Goal: Check status: Check status

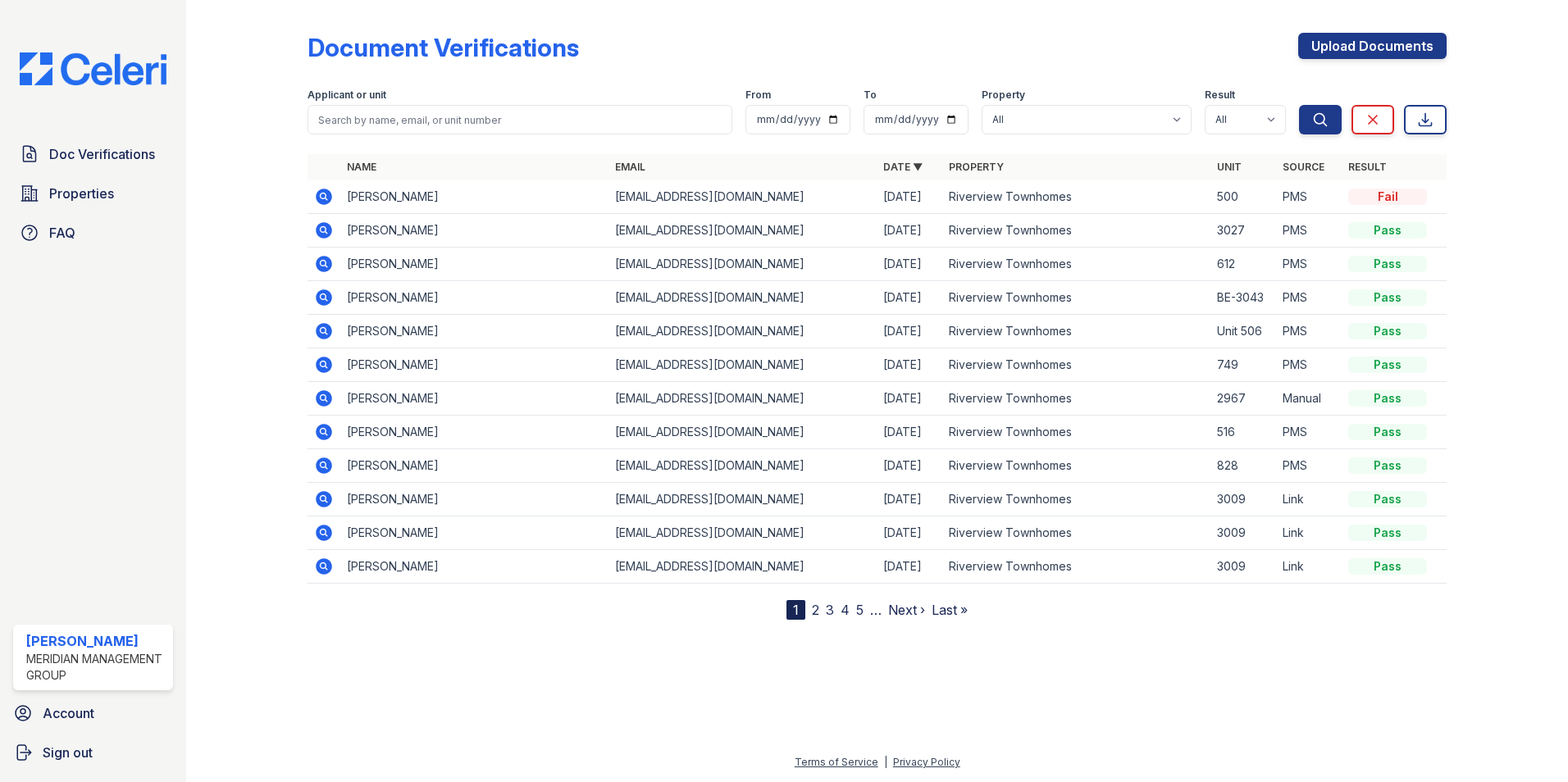
click at [327, 495] on icon at bounding box center [324, 499] width 16 height 16
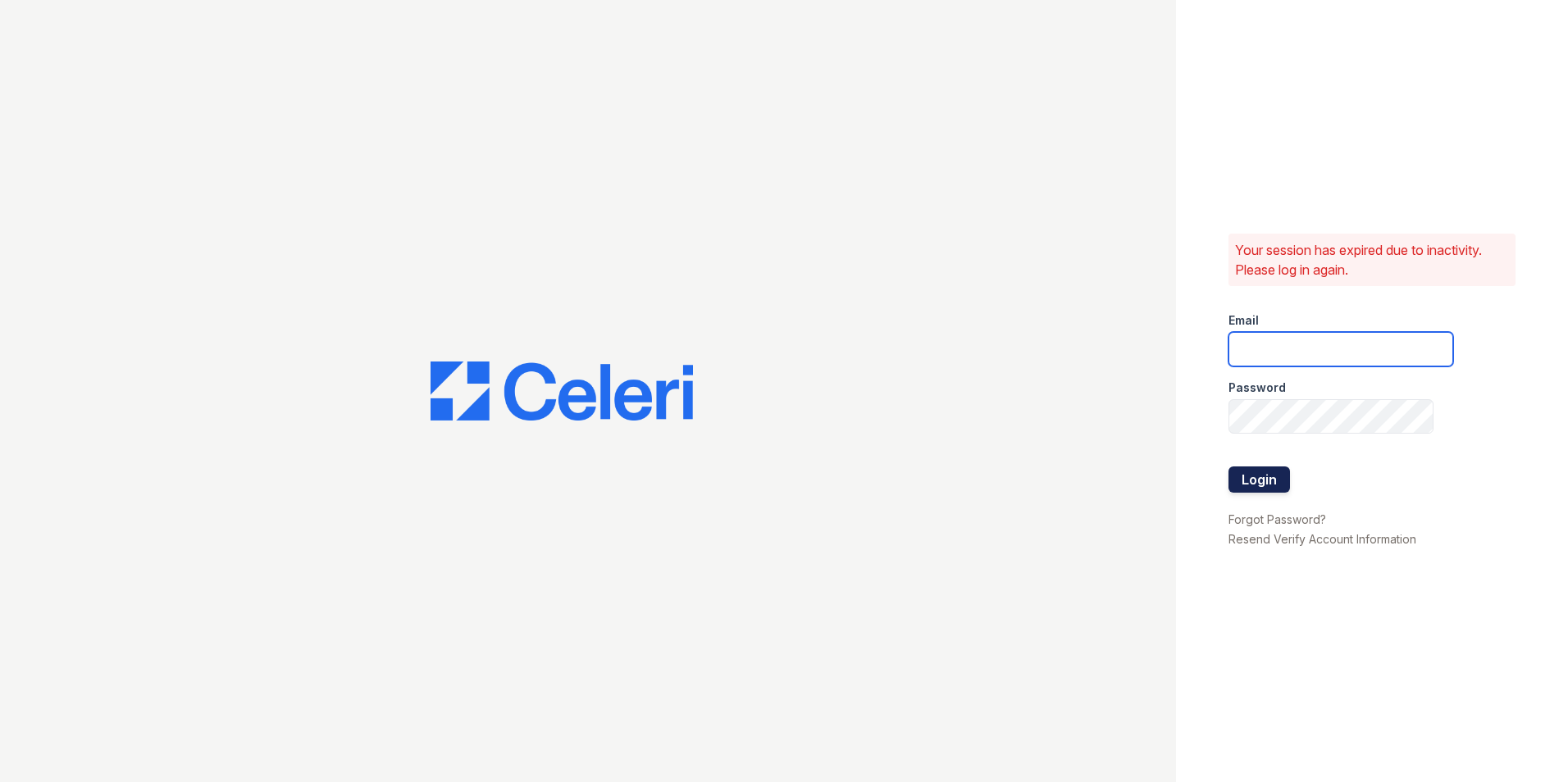
type input "ehudson@mmgmgt.com"
click at [1275, 481] on button "Login" at bounding box center [1259, 479] width 62 height 26
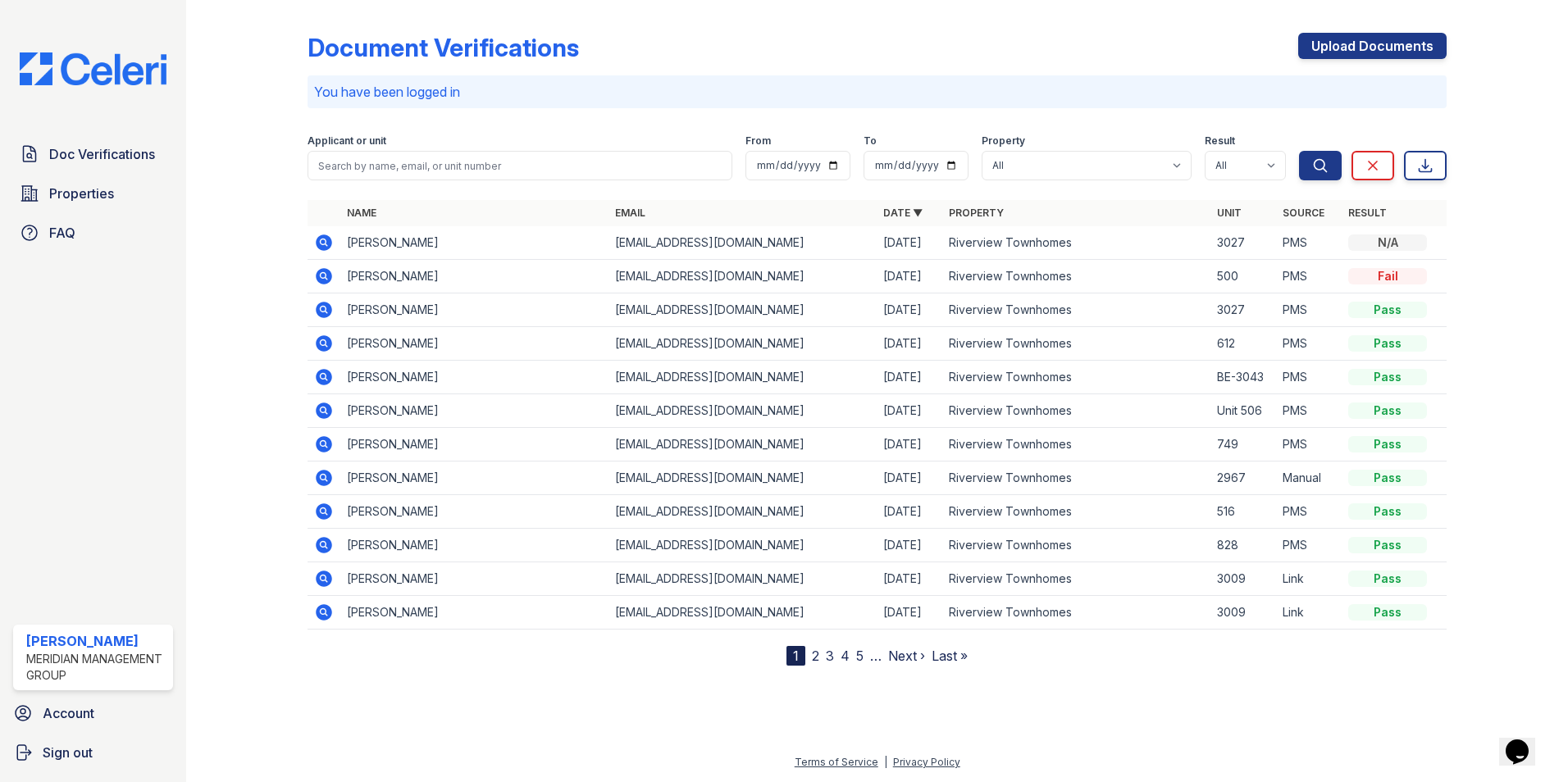
click at [319, 577] on icon at bounding box center [324, 579] width 16 height 16
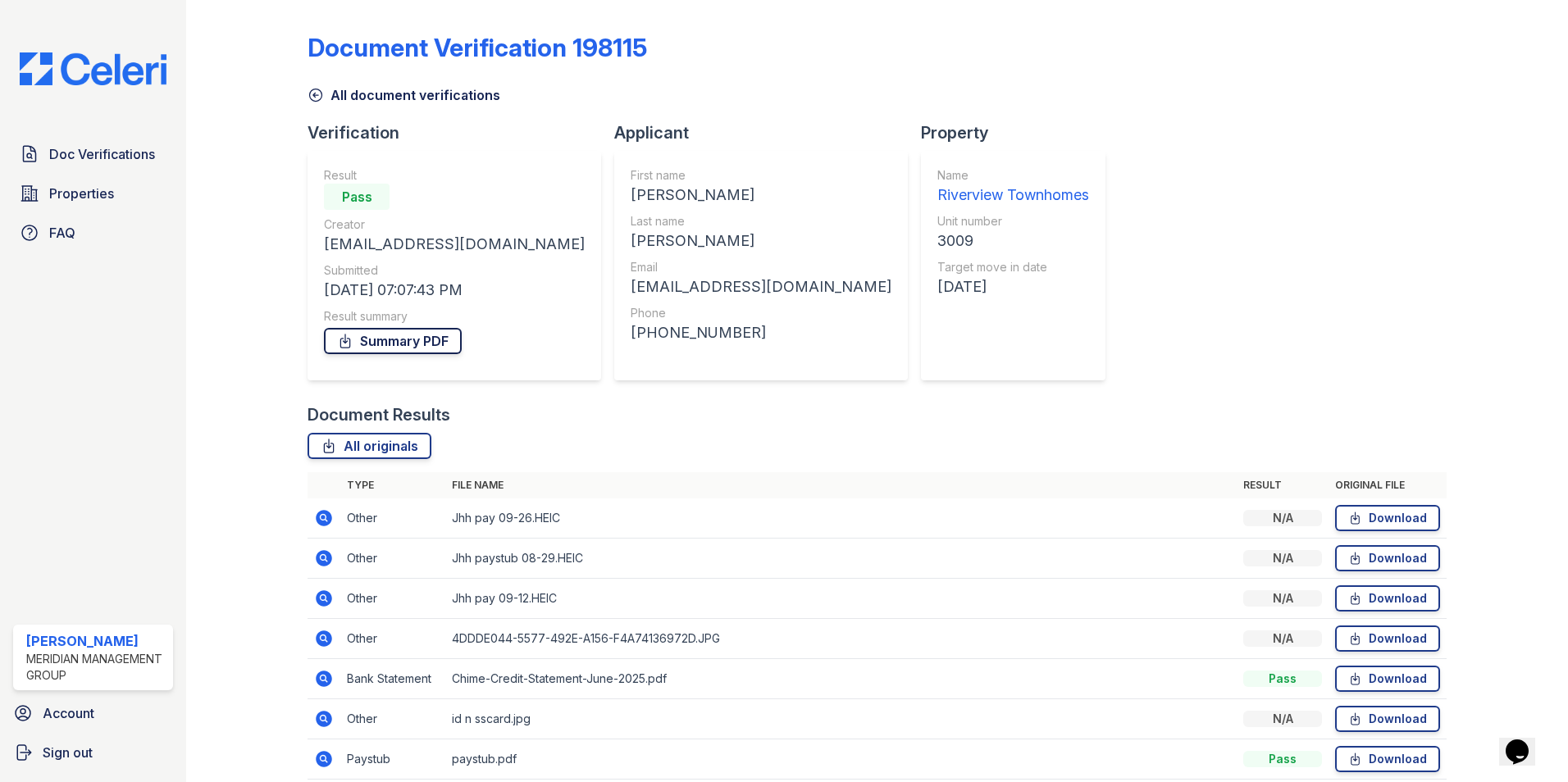
click at [340, 333] on icon at bounding box center [345, 341] width 16 height 16
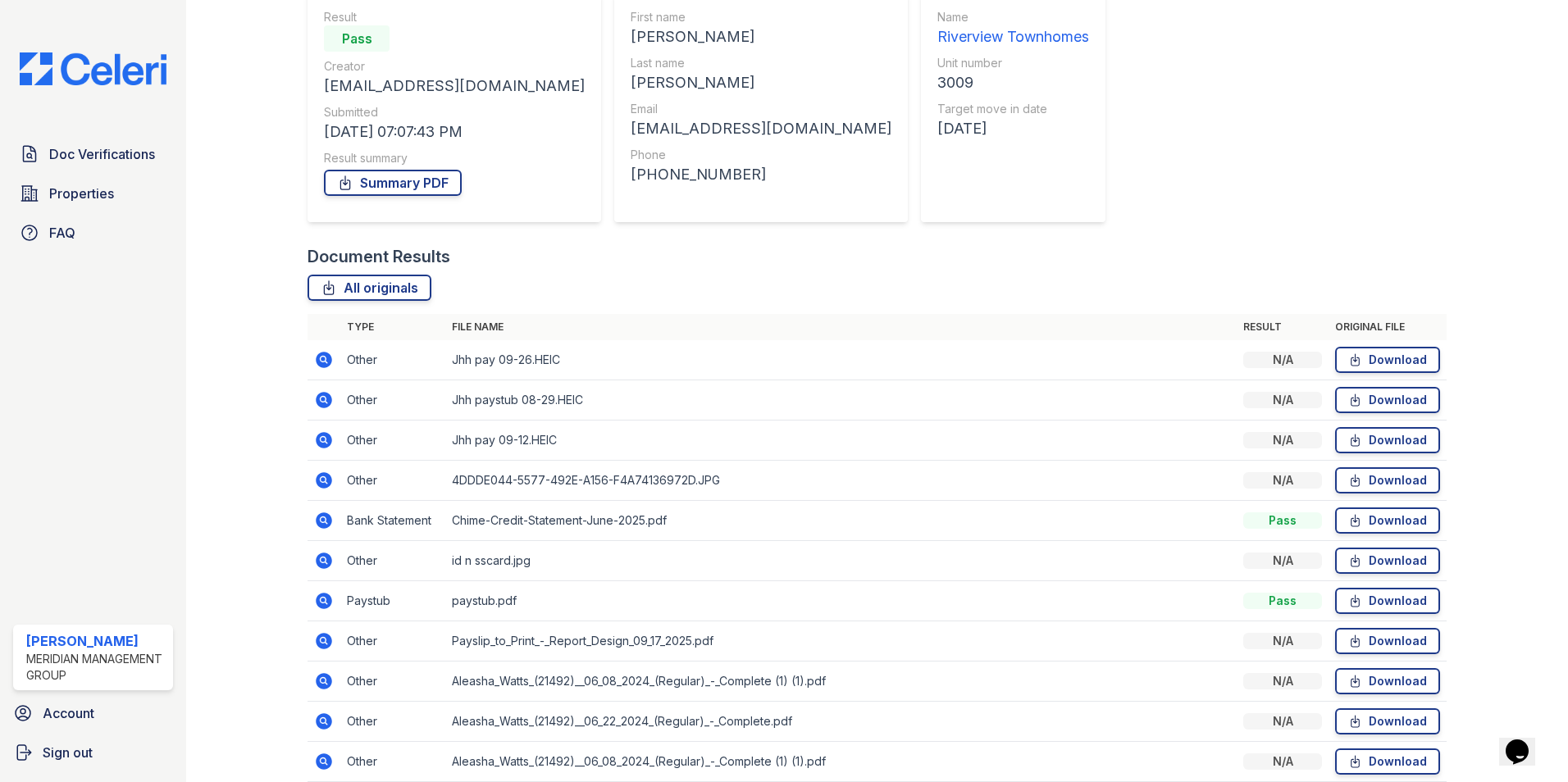
scroll to position [164, 0]
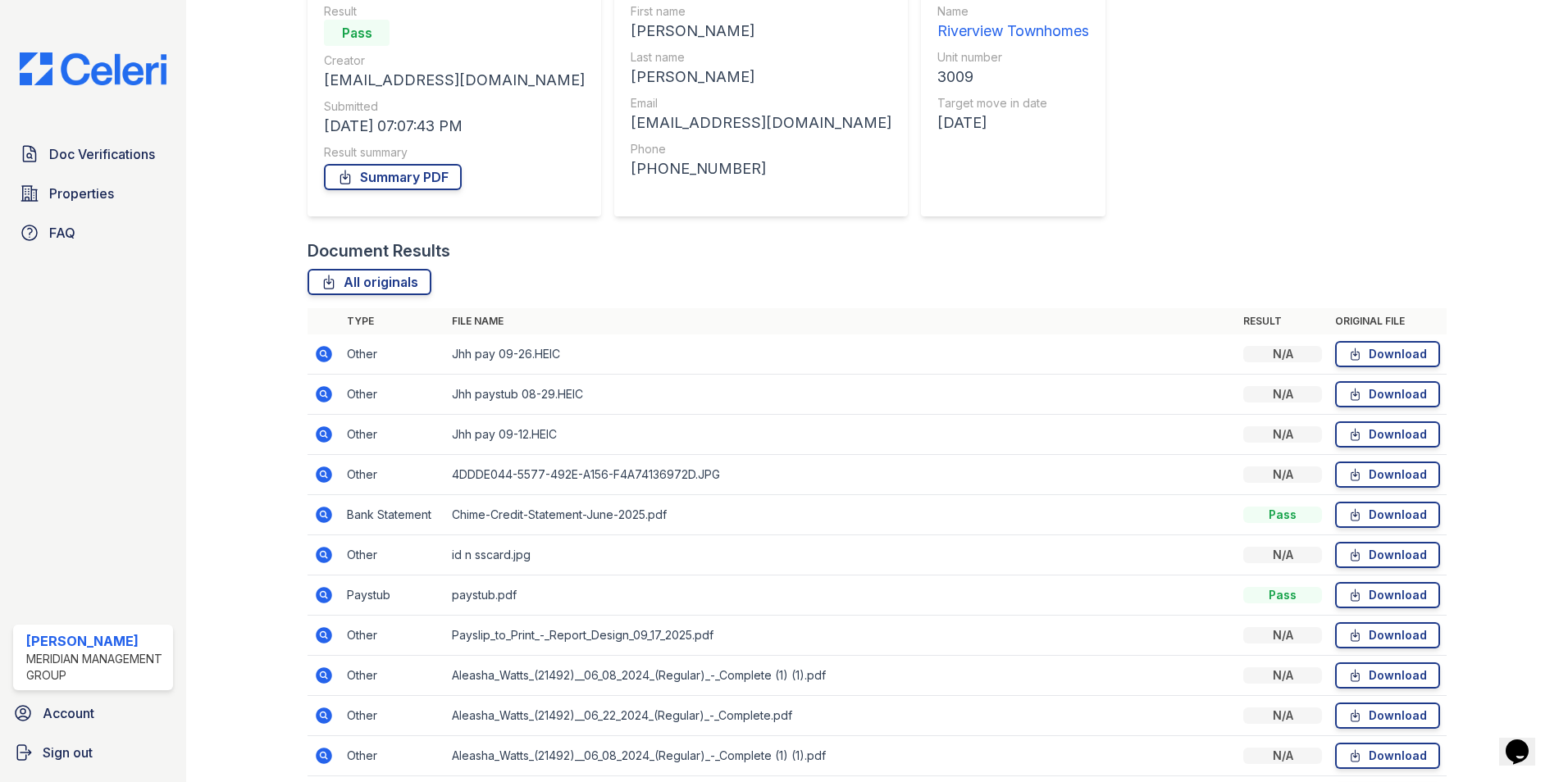
click at [328, 348] on icon at bounding box center [324, 354] width 16 height 16
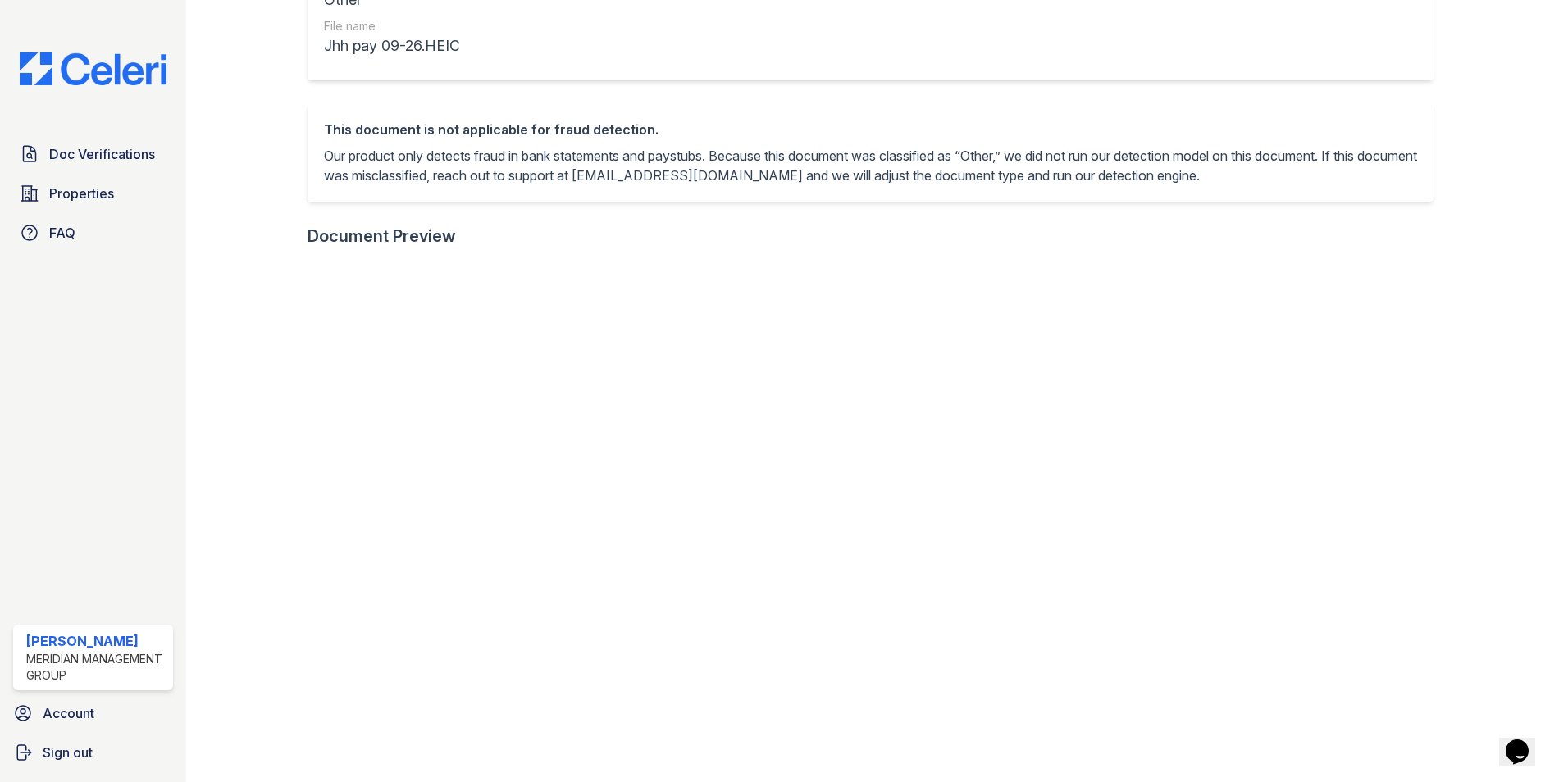
scroll to position [327, 0]
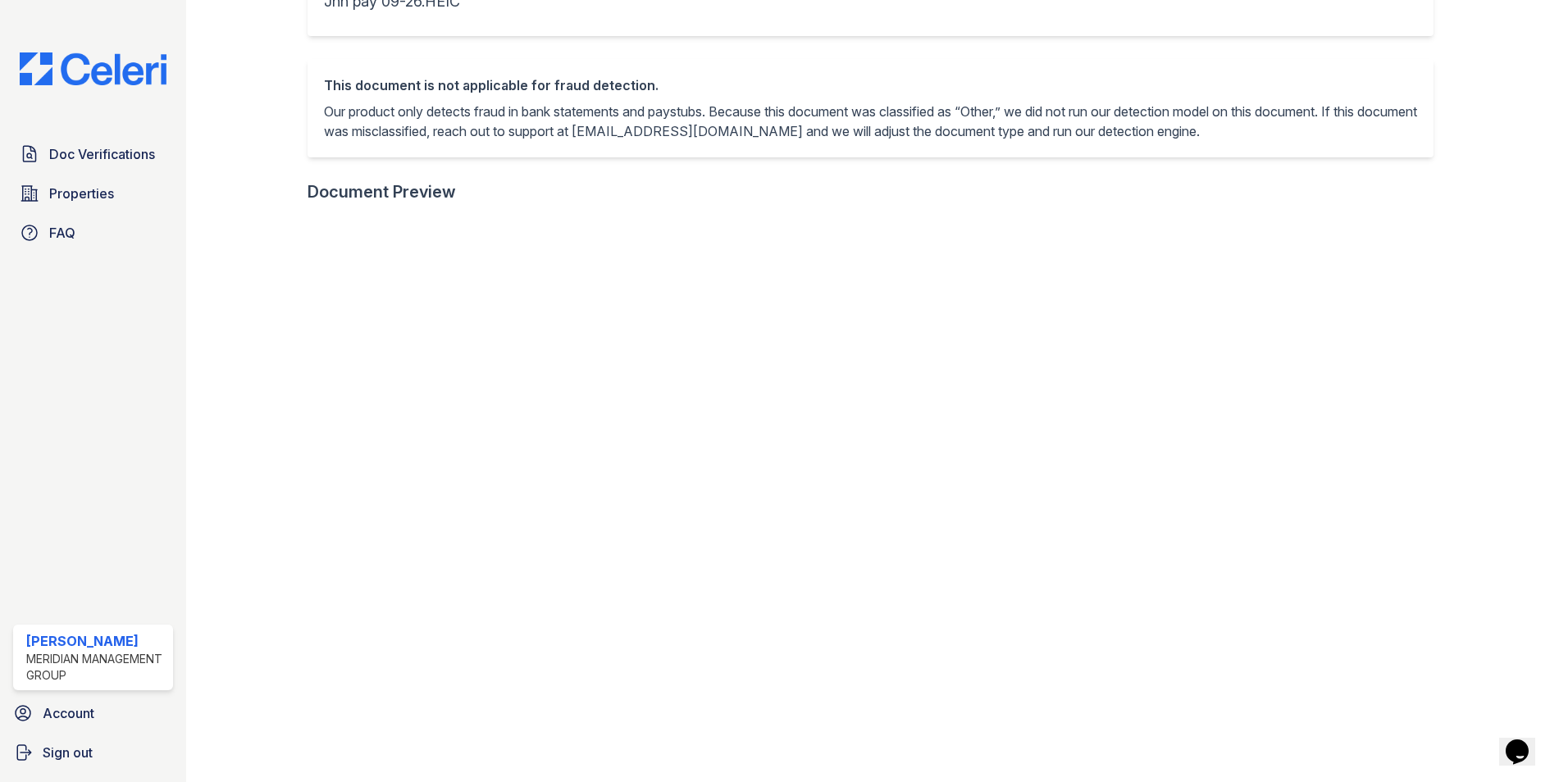
click at [1511, 64] on div at bounding box center [1494, 336] width 95 height 1314
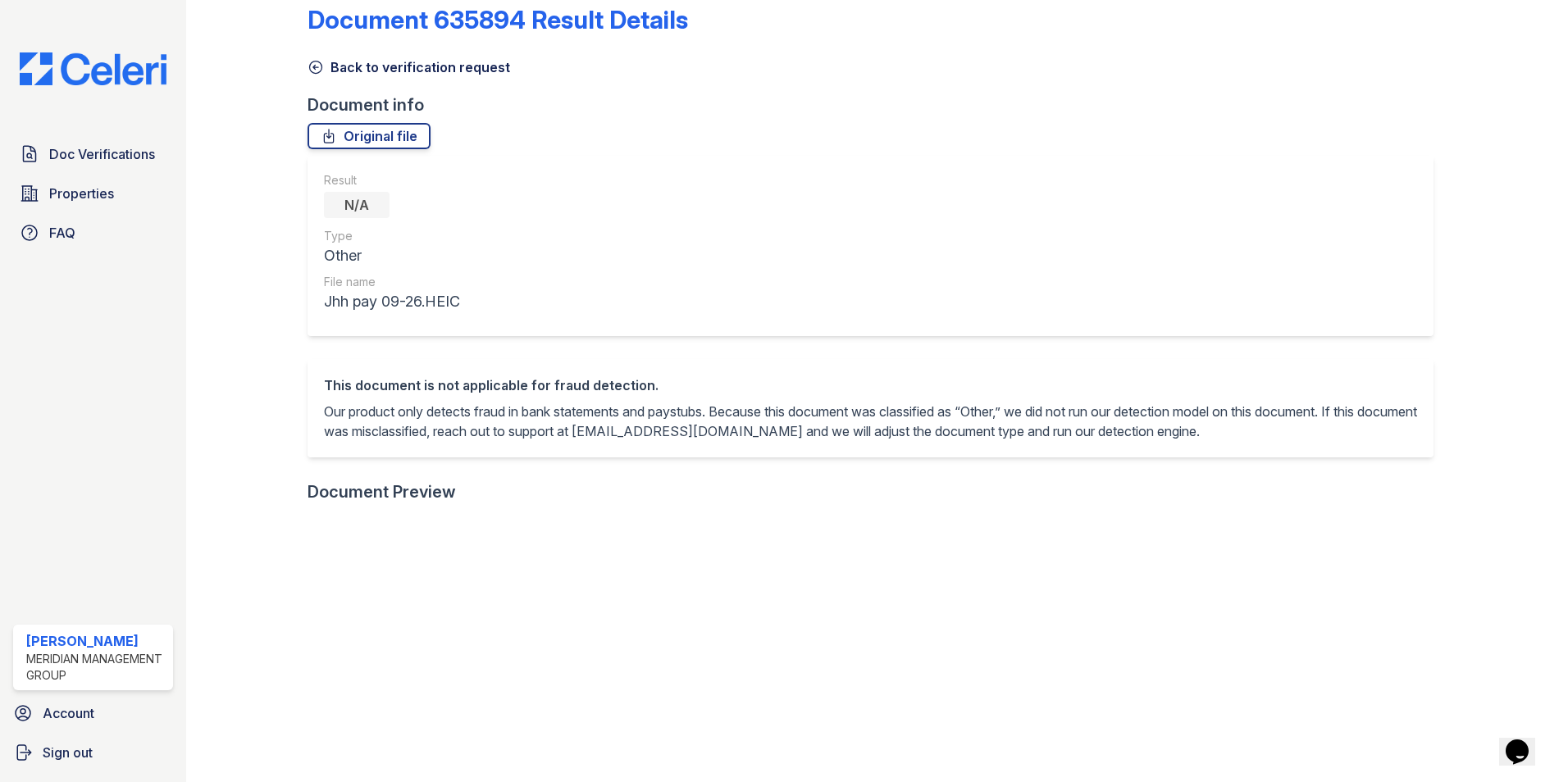
scroll to position [0, 0]
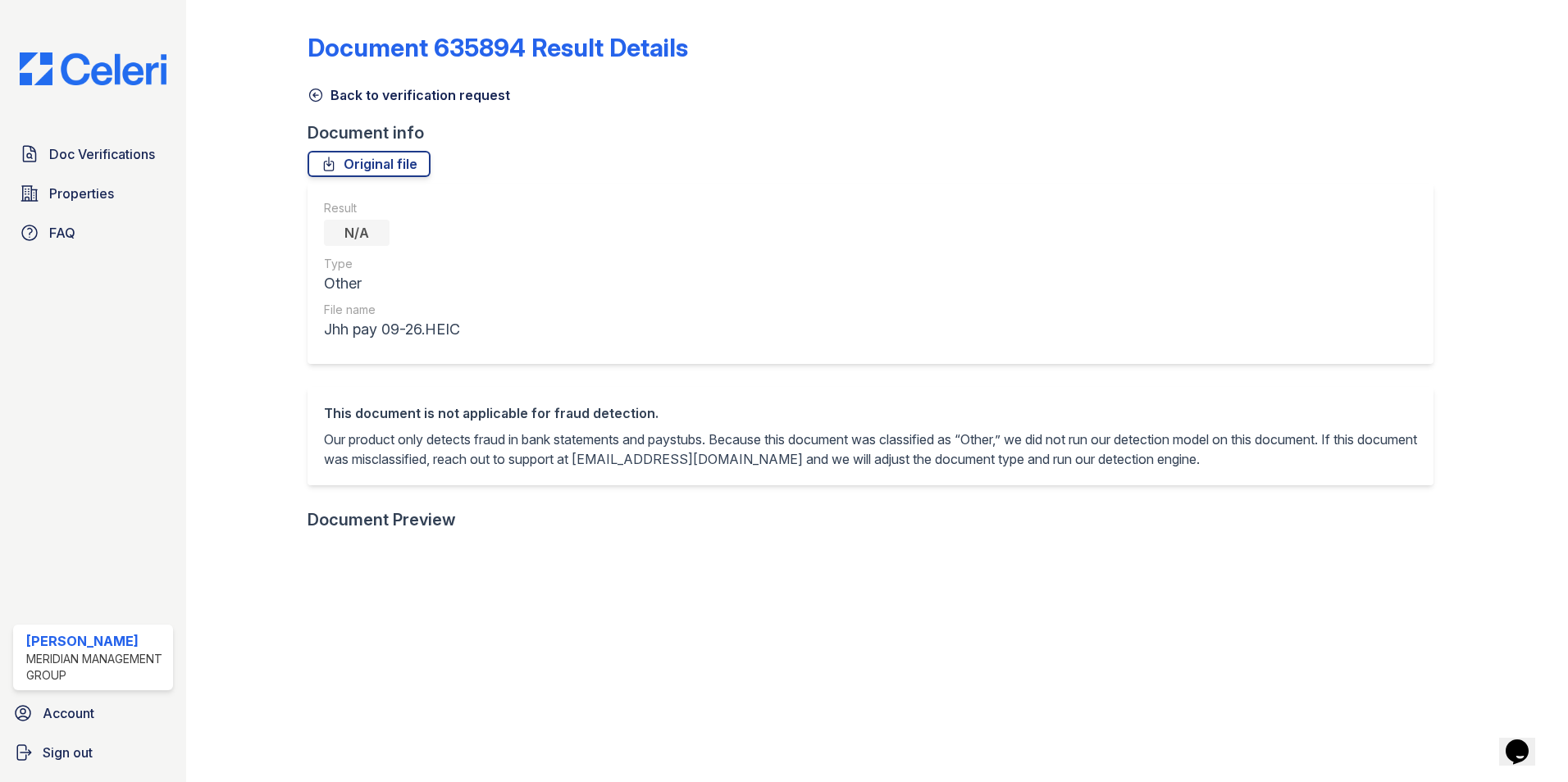
click at [319, 98] on icon at bounding box center [316, 95] width 16 height 16
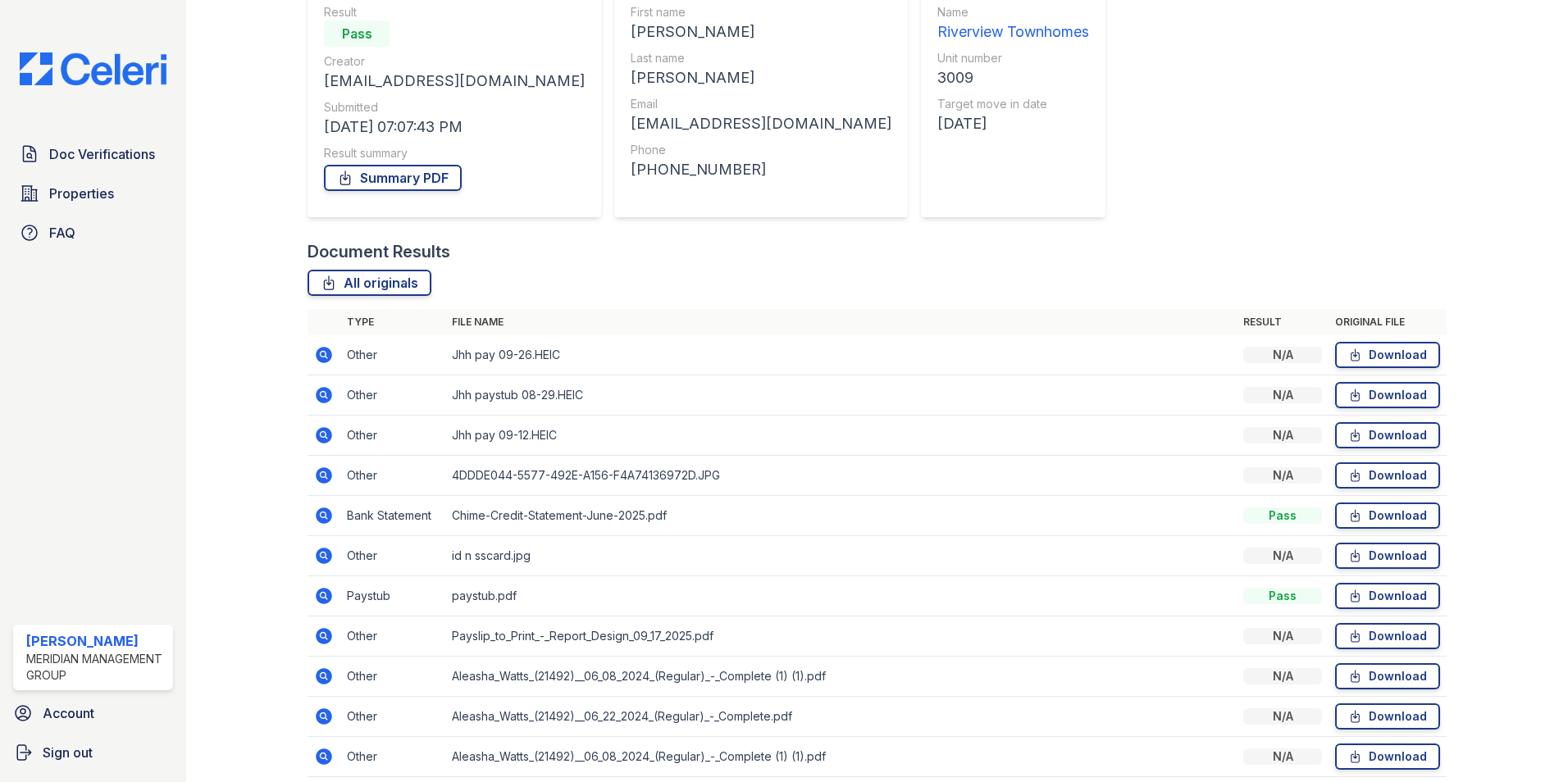
scroll to position [164, 0]
click at [322, 354] on icon at bounding box center [322, 353] width 5 height 5
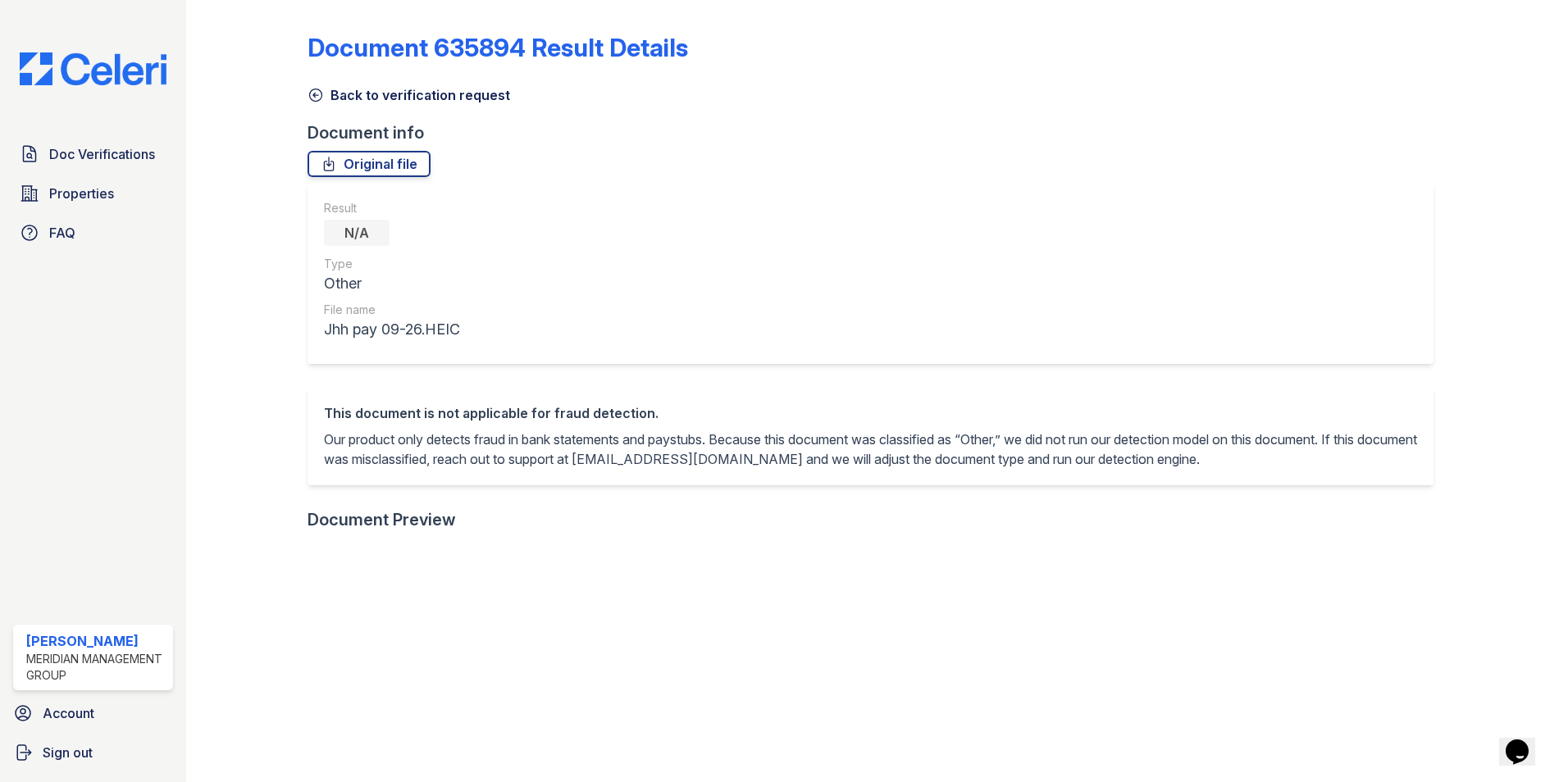
click at [982, 98] on div "Back to verification request" at bounding box center [877, 90] width 1139 height 30
click at [413, 166] on link "Original file" at bounding box center [369, 163] width 123 height 26
click at [1097, 82] on div "Back to verification request" at bounding box center [877, 90] width 1139 height 30
click at [318, 93] on icon at bounding box center [316, 95] width 16 height 16
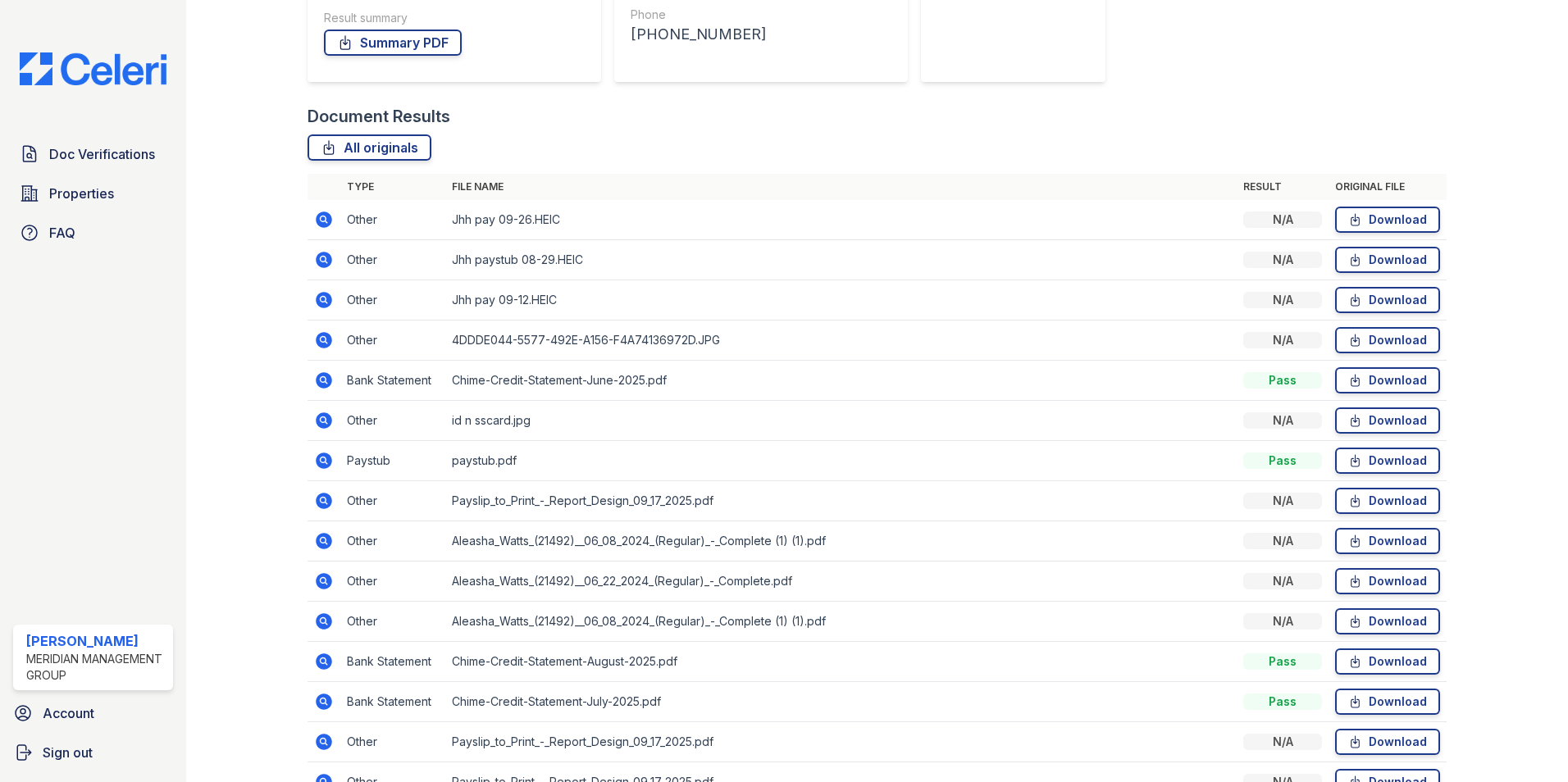
scroll to position [327, 0]
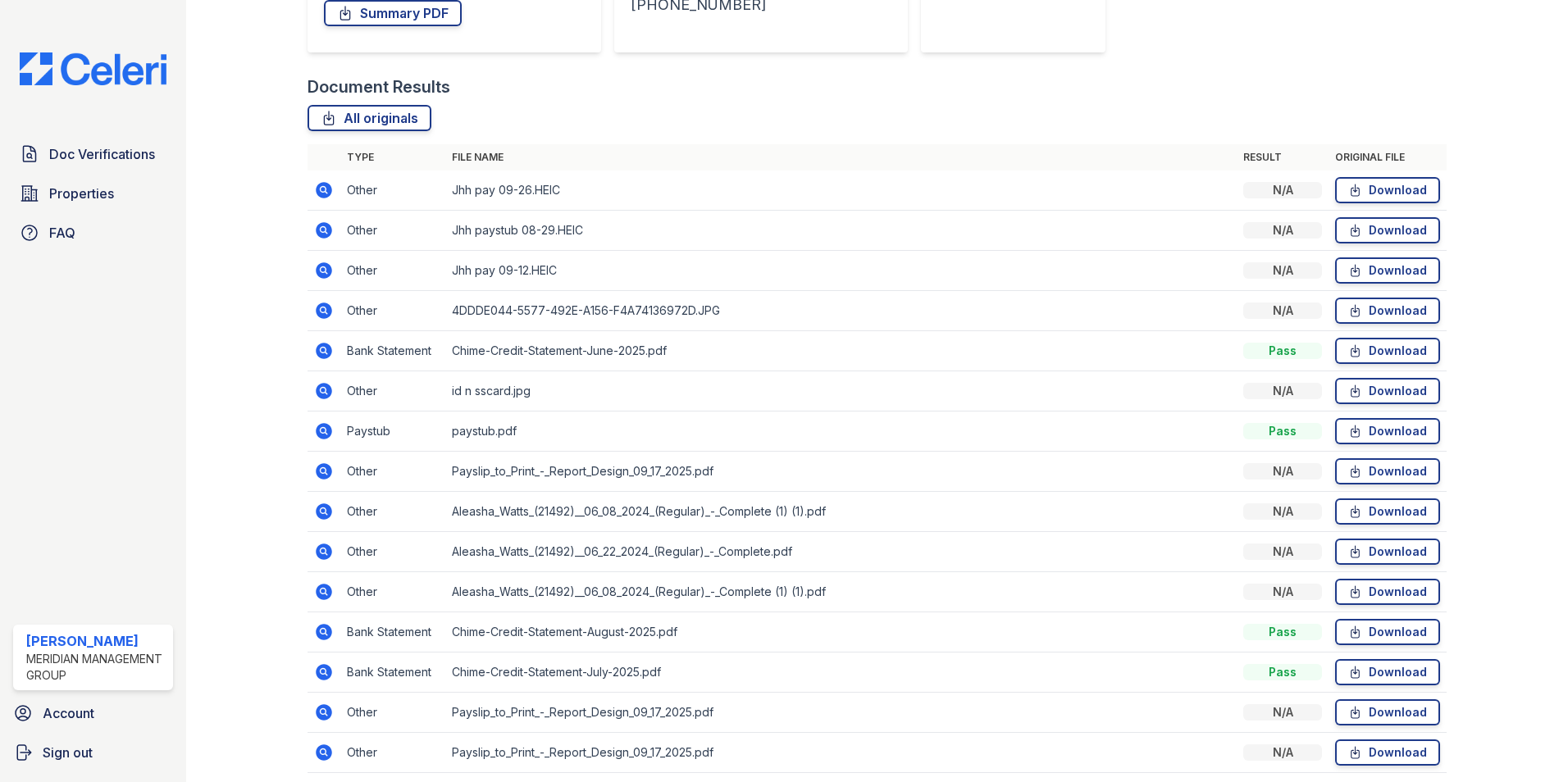
click at [321, 434] on icon at bounding box center [324, 431] width 16 height 16
